Goal: Information Seeking & Learning: Learn about a topic

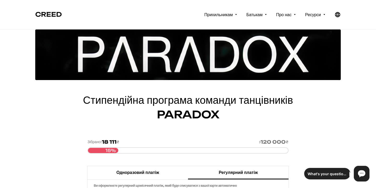
click at [306, 106] on h4 "Стипендійна програма команди танцівників PARADOX" at bounding box center [188, 107] width 253 height 29
click at [307, 105] on h4 "Стипендійна програма команди танцівників PARADOX" at bounding box center [188, 107] width 253 height 29
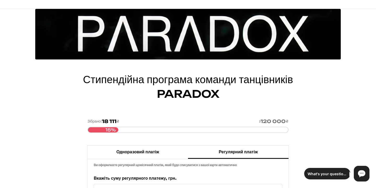
scroll to position [21, 0]
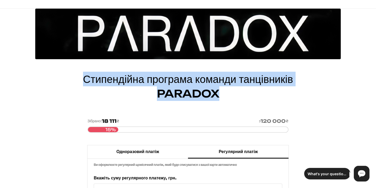
drag, startPoint x: 83, startPoint y: 79, endPoint x: 267, endPoint y: 98, distance: 184.4
click at [267, 98] on h4 "Стипендійна програма команди танцівників PARADOX" at bounding box center [188, 86] width 253 height 29
copy h4 "Стипендійна програма команди танцівників PARADOX"
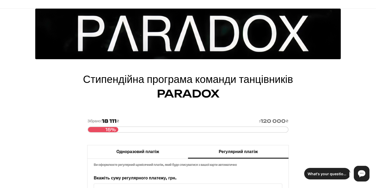
click at [185, 116] on div "Зібрано: 18 111 ₴ з 120 000 ₴ 15%" at bounding box center [187, 123] width 305 height 19
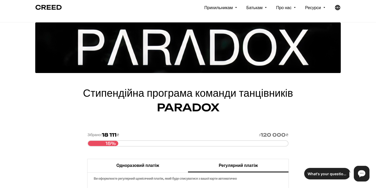
scroll to position [8, 0]
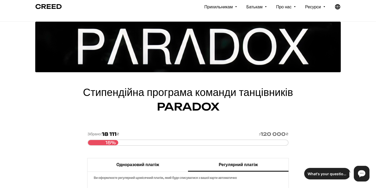
click at [69, 103] on h4 "Стипендійна програма команди танцівників PARADOX" at bounding box center [188, 99] width 253 height 29
click at [70, 101] on h4 "Стипендійна програма команди танцівників PARADOX" at bounding box center [188, 99] width 253 height 29
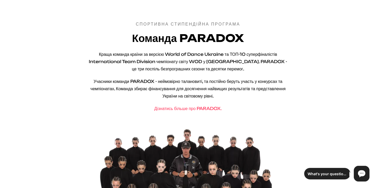
scroll to position [346, 0]
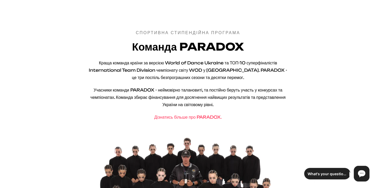
click at [155, 74] on p "Краща команда країни за версією World of Dance Ukraine та ТОП-10 суперфіналісті…" at bounding box center [187, 70] width 201 height 22
drag, startPoint x: 101, startPoint y: 69, endPoint x: 248, endPoint y: 68, distance: 146.4
click at [248, 68] on p "Краща команда країни за версією World of Dance Ukraine та ТОП-10 суперфіналісті…" at bounding box center [187, 70] width 201 height 22
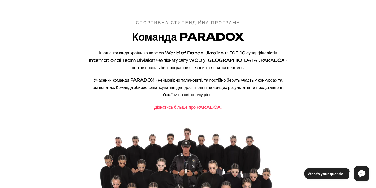
scroll to position [361, 0]
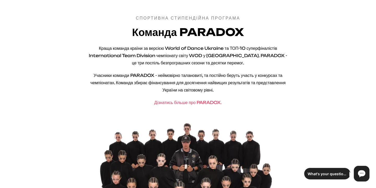
click at [157, 56] on p "Краща команда країни за версією World of Dance Ukraine та ТОП-10 суперфіналісті…" at bounding box center [187, 56] width 201 height 22
drag, startPoint x: 100, startPoint y: 56, endPoint x: 219, endPoint y: 111, distance: 130.4
click at [219, 106] on ws-text "спортивна Стипендійна програма Команда PARADOX Краща команда країни за версією …" at bounding box center [187, 60] width 201 height 92
copy ws-text "Краща команда країни за версією World of Dance Ukraine та ТОП-10 суперфіналісті…"
click at [188, 105] on link "Дізнатись більше про PARADOX." at bounding box center [187, 102] width 67 height 5
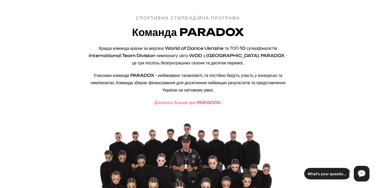
click at [190, 89] on p "Учасники команди PARADOX - неймовірно талановиті, та постійно беруть участь у к…" at bounding box center [187, 83] width 201 height 22
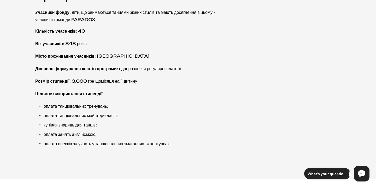
scroll to position [743, 0]
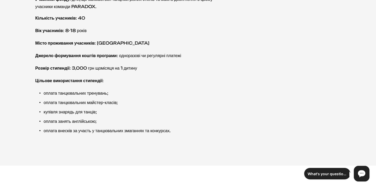
drag, startPoint x: 45, startPoint y: 115, endPoint x: 120, endPoint y: 128, distance: 76.0
click at [120, 128] on ul "оплата танцювальних тренувань; оплата танцювальних майстер-класів; купівля знар…" at bounding box center [133, 112] width 197 height 45
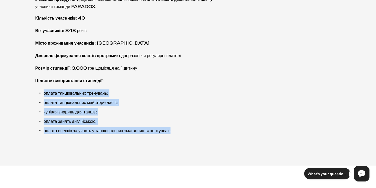
drag, startPoint x: 44, startPoint y: 115, endPoint x: 217, endPoint y: 152, distance: 176.8
click at [217, 134] on ul "оплата танцювальних тренувань; оплата танцювальних майстер-класів; купівля знар…" at bounding box center [133, 112] width 197 height 45
copy ul "оплата танцювальних тренувань; оплата танцювальних майстер-класів; купівля знар…"
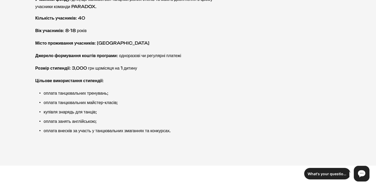
click at [111, 97] on h5 "оплата танцювальних тренувань;" at bounding box center [138, 93] width 189 height 7
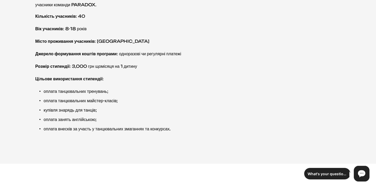
scroll to position [744, 0]
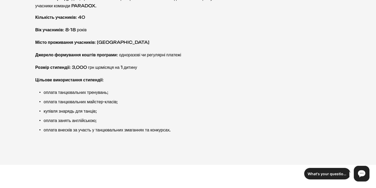
click at [97, 9] on p "Учасники фонду : діти, що займаються танцями різних стилів та мають досягнення …" at bounding box center [133, 2] width 197 height 15
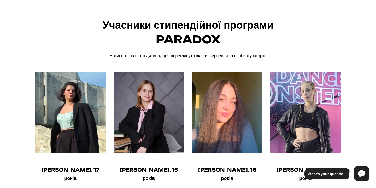
scroll to position [925, 0]
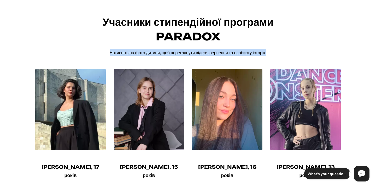
drag, startPoint x: 93, startPoint y: 75, endPoint x: 196, endPoint y: 79, distance: 102.6
click at [196, 56] on p "Натисніть на фото дитини, щоб переглянути відео-звернення та особисту історію" at bounding box center [187, 52] width 201 height 7
drag, startPoint x: 199, startPoint y: 82, endPoint x: 93, endPoint y: 74, distance: 106.3
click at [93, 56] on p "Натисніть на фото дитини, щоб переглянути відео-звернення та особисту історію" at bounding box center [187, 52] width 201 height 7
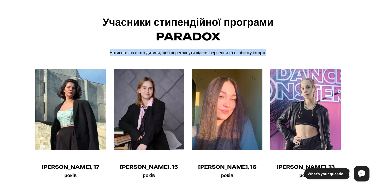
copy p "Натисніть на фото дитини, щоб переглянути відео-звернення та особисту історію"
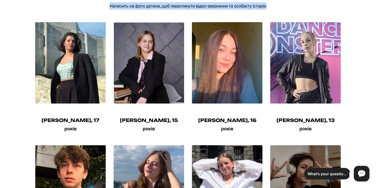
scroll to position [973, 0]
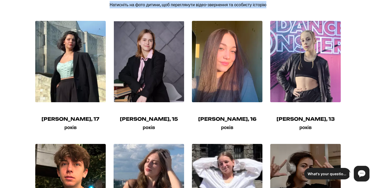
click at [115, 8] on p "Натисніть на фото дитини, щоб переглянути відео-звернення та особисту історію" at bounding box center [187, 4] width 201 height 7
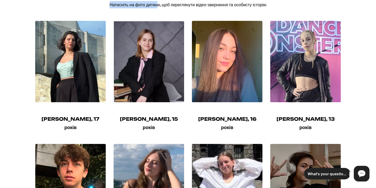
drag, startPoint x: 94, startPoint y: 27, endPoint x: 157, endPoint y: 27, distance: 62.9
click at [157, 8] on p "Натисніть на фото дитини, щоб переглянути відео-звернення та особисту історію" at bounding box center [187, 4] width 201 height 7
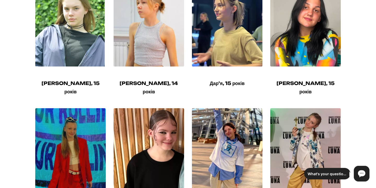
scroll to position [1255, 0]
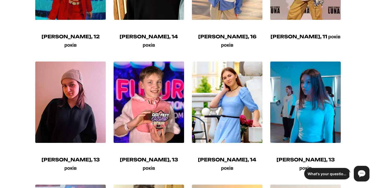
scroll to position [1445, 0]
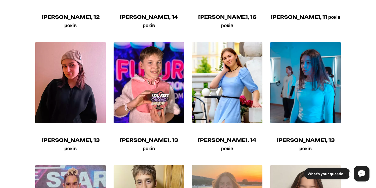
click at [111, 117] on ws-column "[PERSON_NAME], 13 років" at bounding box center [149, 97] width 78 height 111
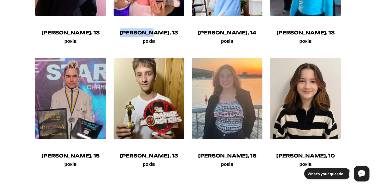
scroll to position [1554, 0]
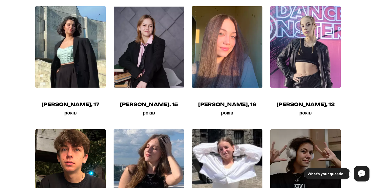
scroll to position [984, 0]
